Goal: Information Seeking & Learning: Learn about a topic

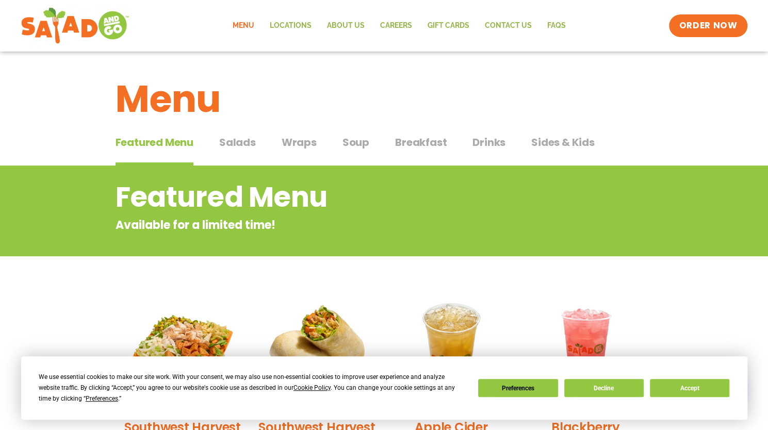
click at [234, 138] on span "Salads" at bounding box center [237, 142] width 37 height 15
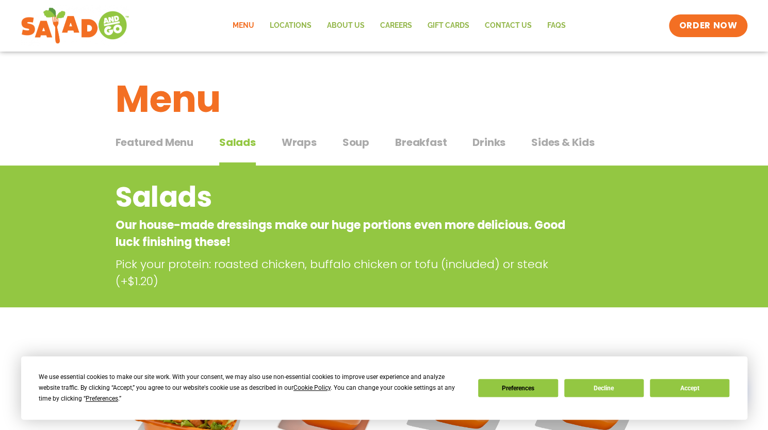
click at [296, 149] on span "Wraps" at bounding box center [299, 142] width 35 height 15
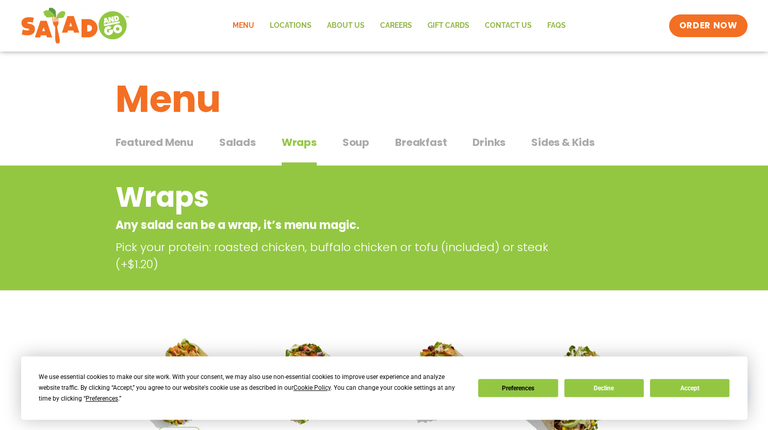
click at [282, 135] on button "Wraps Wraps" at bounding box center [299, 150] width 35 height 31
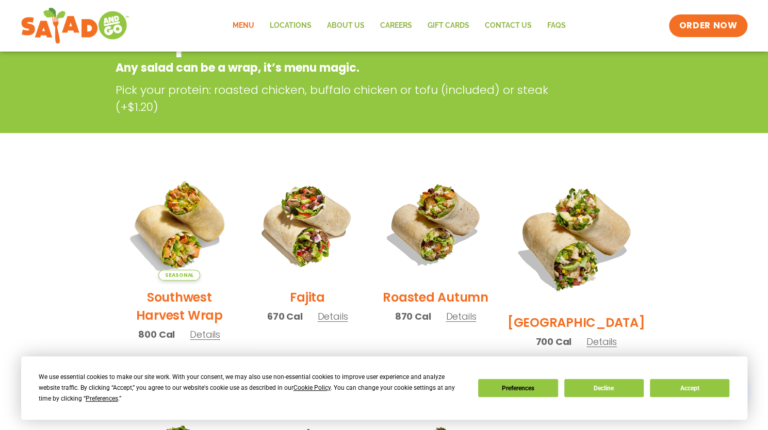
scroll to position [206, 0]
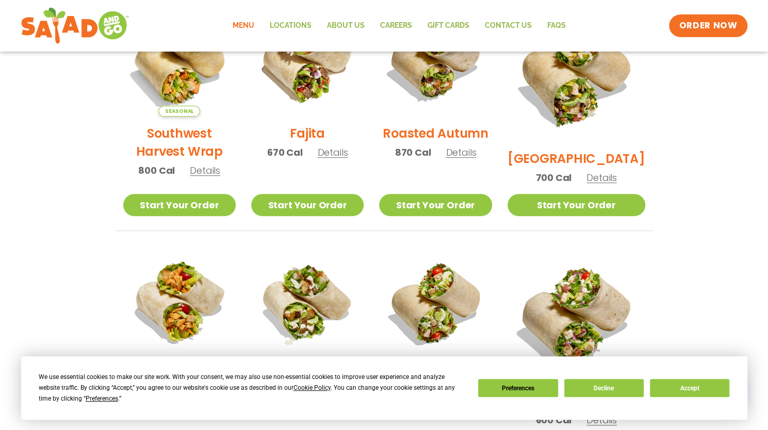
scroll to position [51, 0]
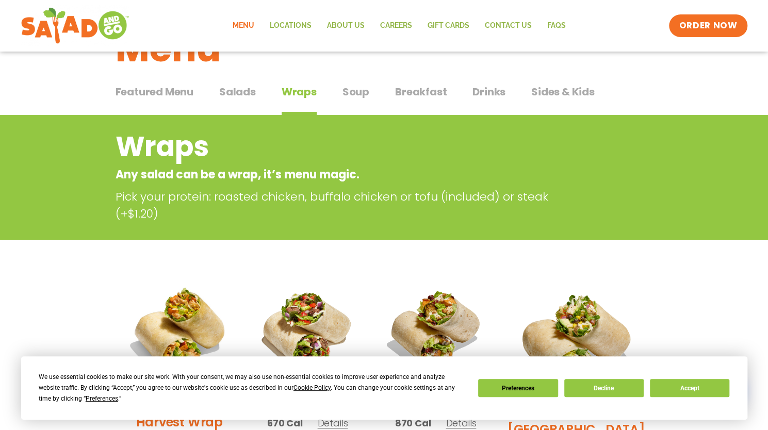
click at [353, 85] on span "Soup" at bounding box center [356, 91] width 27 height 15
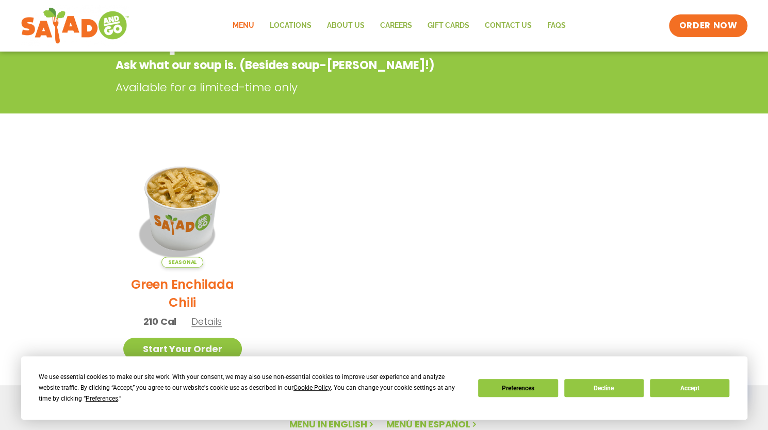
scroll to position [78, 0]
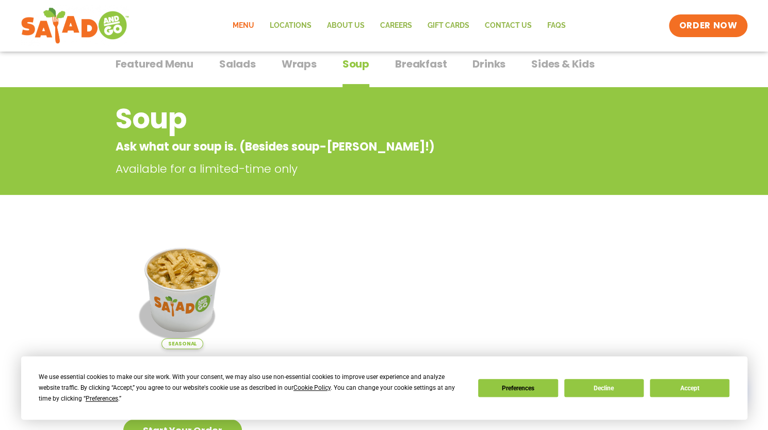
click at [443, 59] on span "Breakfast" at bounding box center [421, 63] width 52 height 15
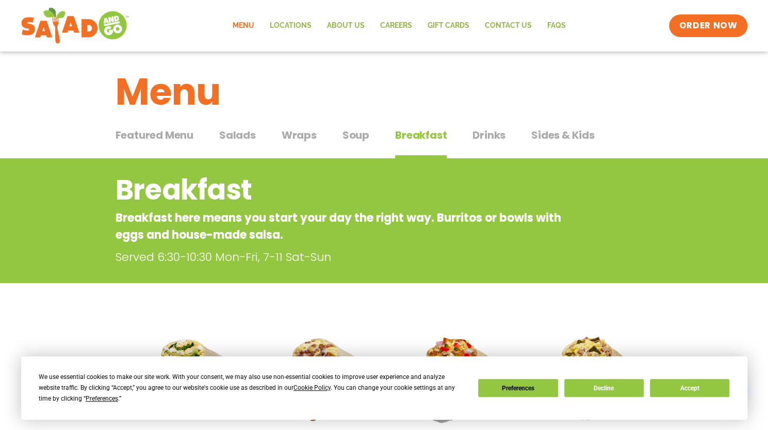
scroll to position [6, 0]
